Goal: Task Accomplishment & Management: Manage account settings

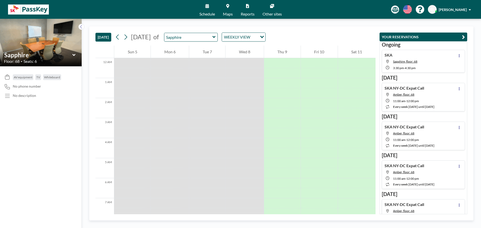
click at [215, 38] on icon at bounding box center [213, 37] width 3 height 2
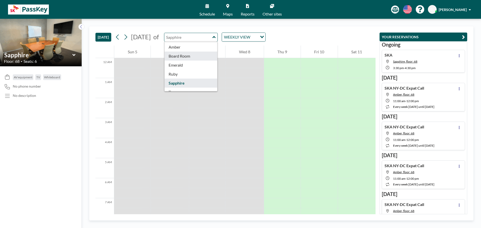
scroll to position [16, 0]
type input "Topaz"
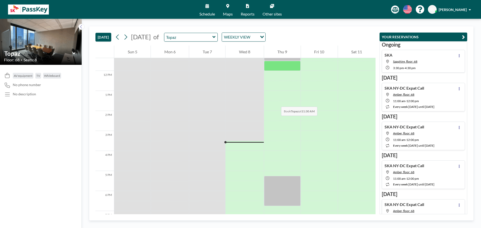
scroll to position [301, 0]
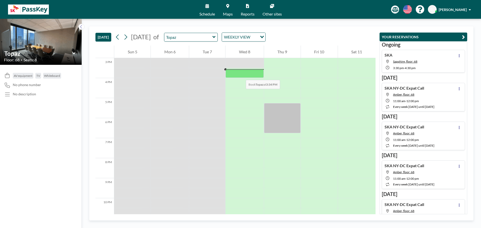
click at [241, 75] on div at bounding box center [244, 73] width 38 height 8
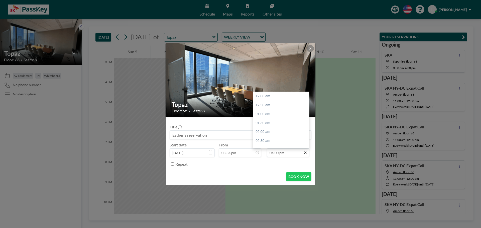
scroll to position [285, 0]
click at [268, 107] on div "04:30 pm" at bounding box center [282, 105] width 59 height 9
type input "04:30 pm"
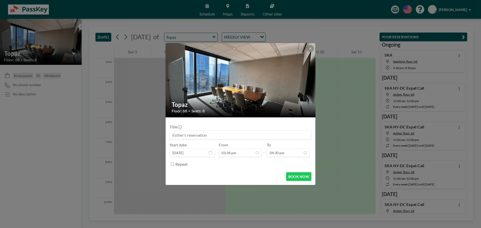
scroll to position [294, 0]
click at [225, 136] on input at bounding box center [240, 135] width 141 height 9
type input "SKA"
click at [302, 173] on button "BOOK NOW" at bounding box center [298, 176] width 25 height 9
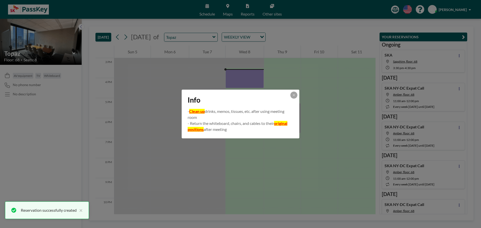
click at [458, 55] on div "Info - Clean up drinks, memos, tissues, etc. after using meeting room - Return …" at bounding box center [240, 114] width 481 height 228
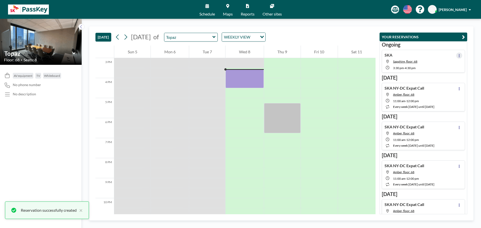
click at [459, 55] on icon at bounding box center [459, 55] width 1 height 3
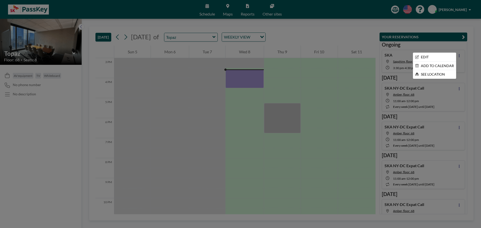
click at [396, 58] on div at bounding box center [240, 114] width 481 height 228
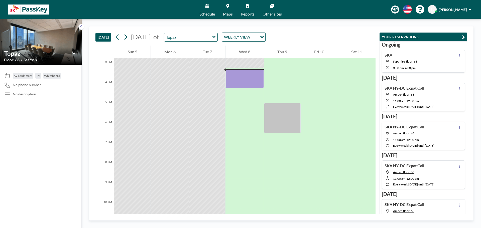
click at [413, 55] on div "SKA Sapphire, floor: 68 3:30 PM - 4:30 PM" at bounding box center [400, 61] width 33 height 17
type input "Sapphire"
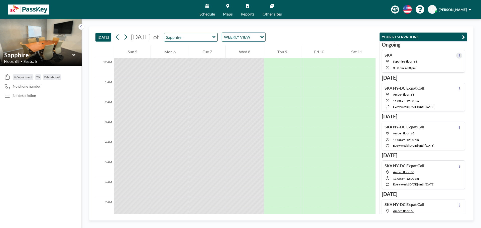
click at [456, 54] on button at bounding box center [459, 56] width 6 height 6
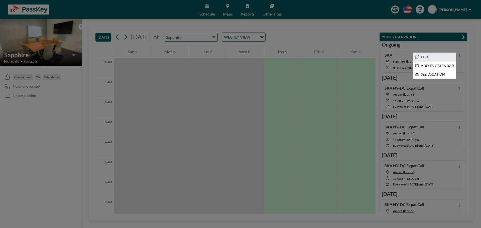
click at [431, 57] on li "EDIT" at bounding box center [434, 57] width 43 height 9
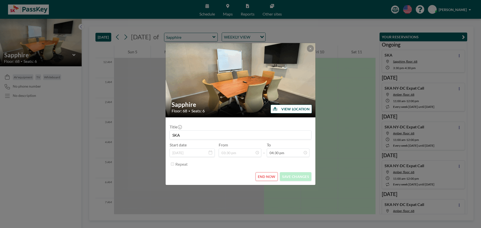
click at [264, 174] on button "END NOW" at bounding box center [266, 176] width 22 height 9
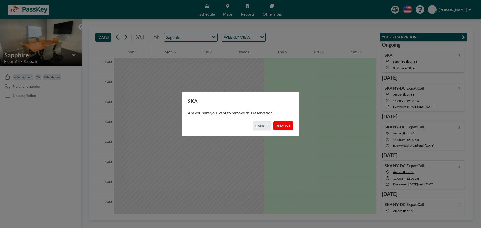
click at [287, 127] on button "REMOVE" at bounding box center [283, 125] width 20 height 9
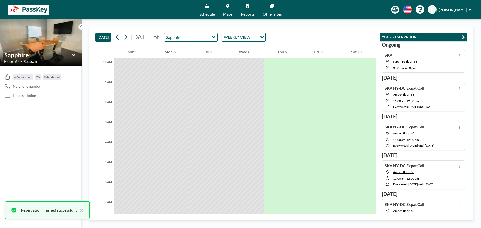
click at [215, 37] on icon at bounding box center [213, 37] width 3 height 2
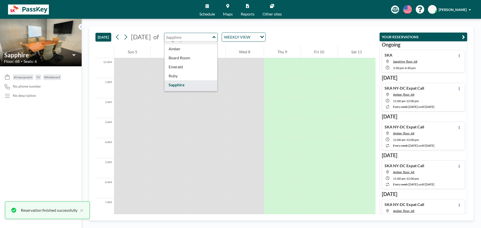
scroll to position [16, 0]
type input "Topaz"
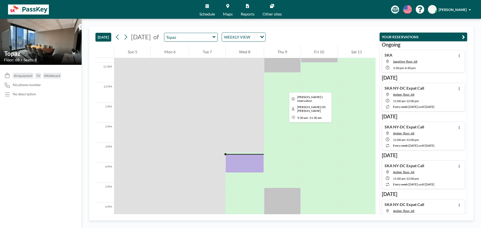
scroll to position [250, 0]
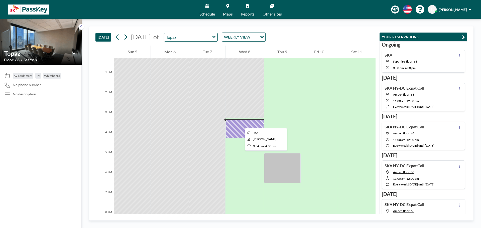
click at [241, 124] on div at bounding box center [244, 128] width 38 height 19
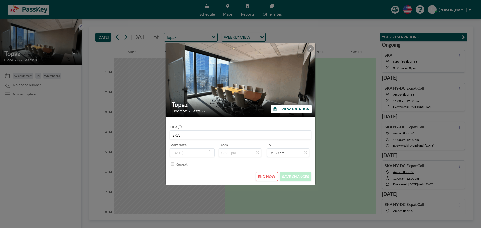
drag, startPoint x: 342, startPoint y: 30, endPoint x: 345, endPoint y: 5, distance: 24.7
click at [342, 29] on div "Topaz Floor: 68 • Seats: 8 VIEW LOCATION Title SKA Start date [DATE] From 03:34…" at bounding box center [240, 114] width 481 height 228
